Goal: Task Accomplishment & Management: Complete application form

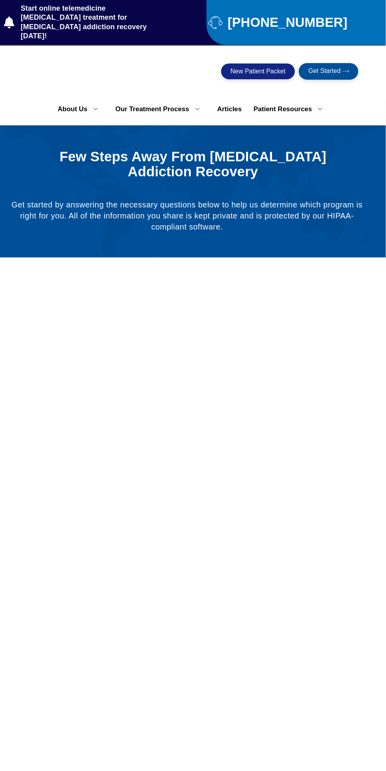
click at [291, 101] on link "Patient Resources" at bounding box center [291, 109] width 86 height 17
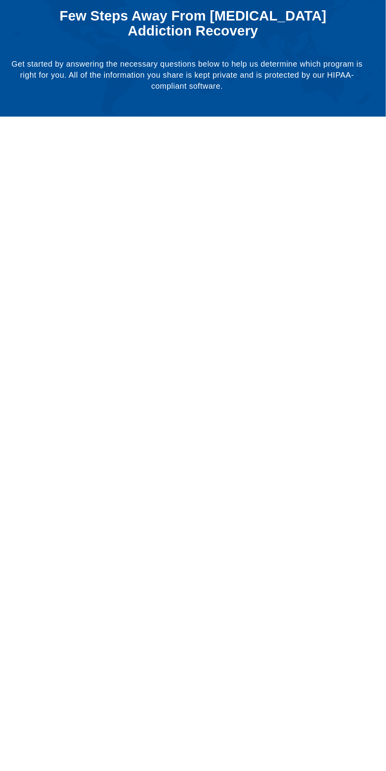
click at [300, 93] on link "Patient Counseling Program" at bounding box center [307, 103] width 118 height 21
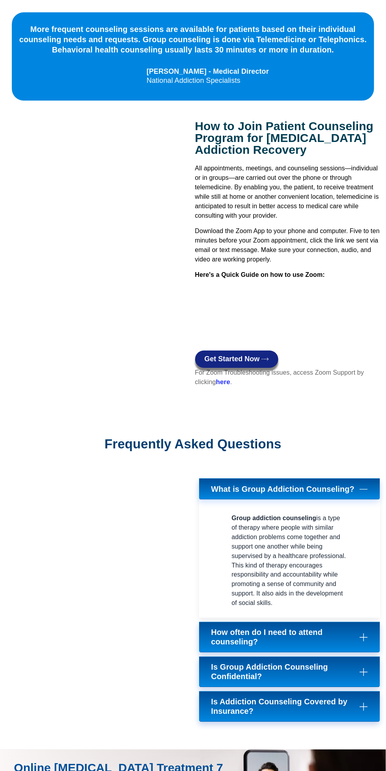
scroll to position [599, 0]
click at [258, 366] on link "Get Started Now" at bounding box center [236, 359] width 83 height 17
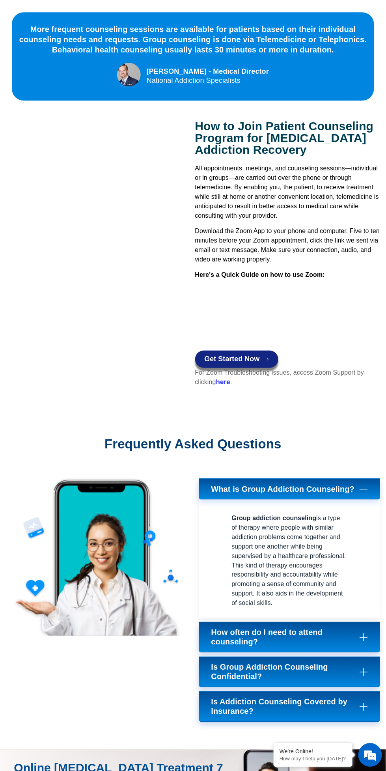
scroll to position [612, 0]
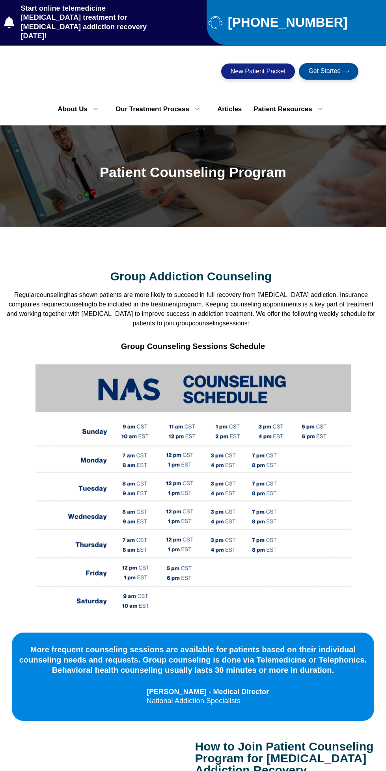
scroll to position [599, 0]
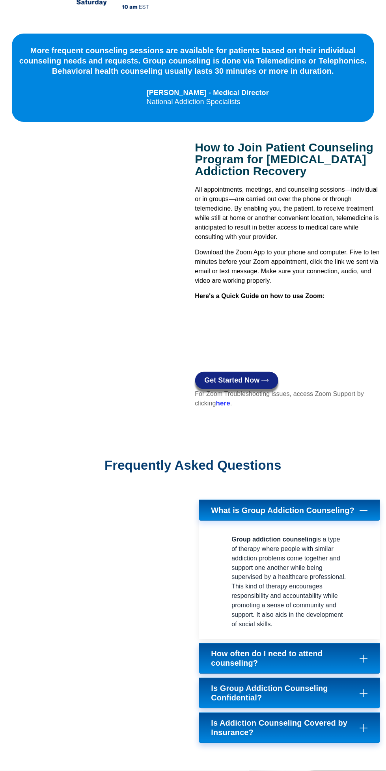
click at [230, 400] on strong "here" at bounding box center [223, 403] width 14 height 7
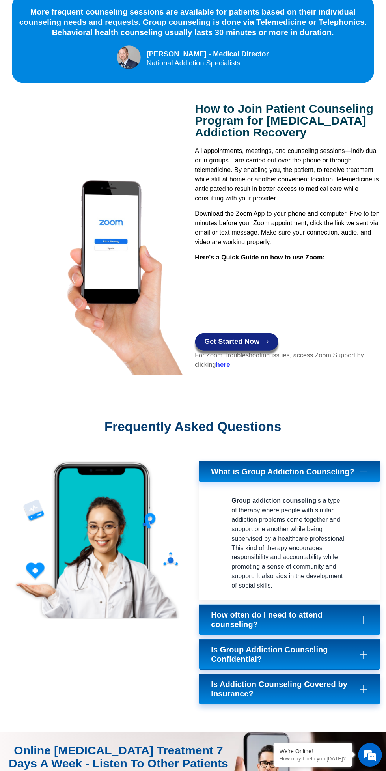
scroll to position [595, 0]
